Goal: Transaction & Acquisition: Purchase product/service

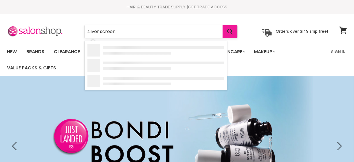
type input "silver screen"
click at [233, 30] on icon "Search" at bounding box center [230, 32] width 6 height 6
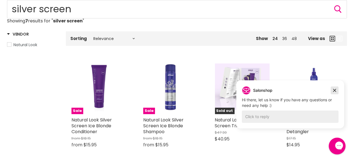
click at [334, 89] on icon "Dismiss campaign" at bounding box center [334, 90] width 6 height 7
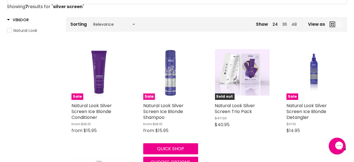
scroll to position [112, 0]
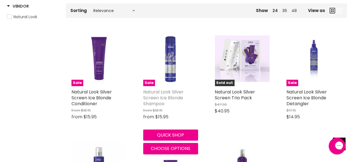
click at [166, 91] on link "Natural Look Silver Screen Ice Blonde Shampoo" at bounding box center [163, 98] width 40 height 18
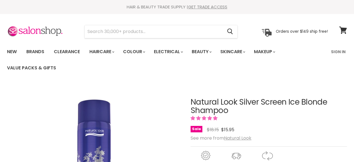
scroll to position [112, 0]
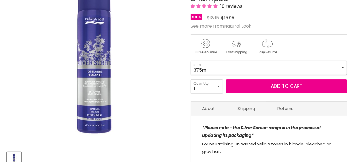
click at [343, 67] on select "375ml 1 Litre" at bounding box center [269, 68] width 156 height 14
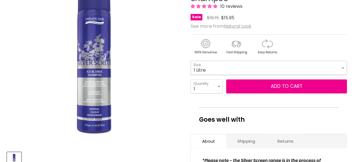
click at [191, 61] on select "375ml 1 Litre" at bounding box center [269, 68] width 156 height 14
select select "1 Litre"
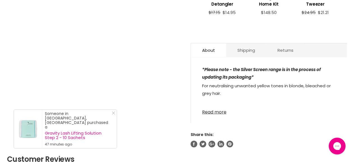
click at [222, 110] on link "Read more" at bounding box center [269, 110] width 134 height 8
